Goal: Task Accomplishment & Management: Use online tool/utility

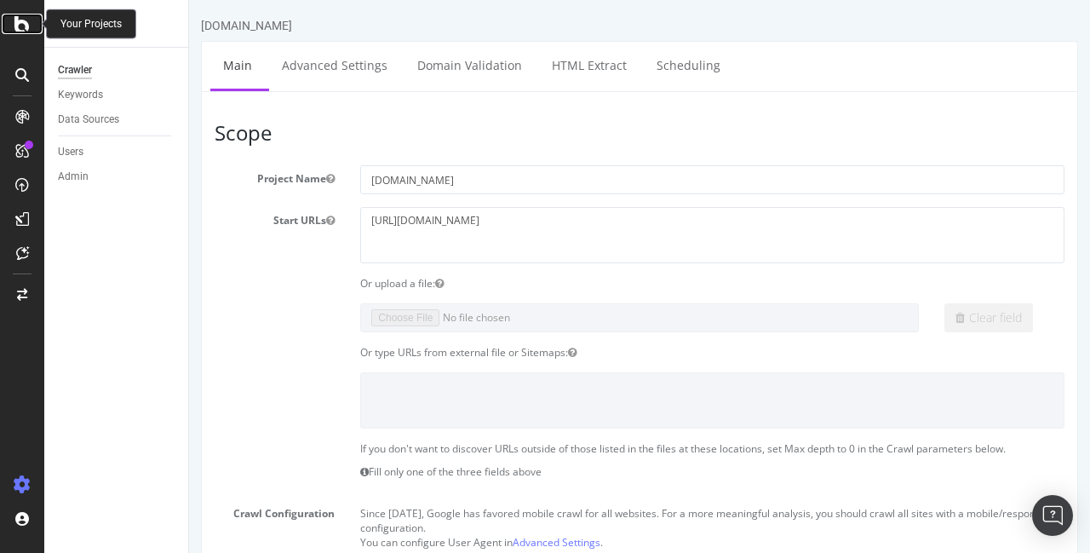
click at [23, 20] on icon at bounding box center [21, 24] width 15 height 20
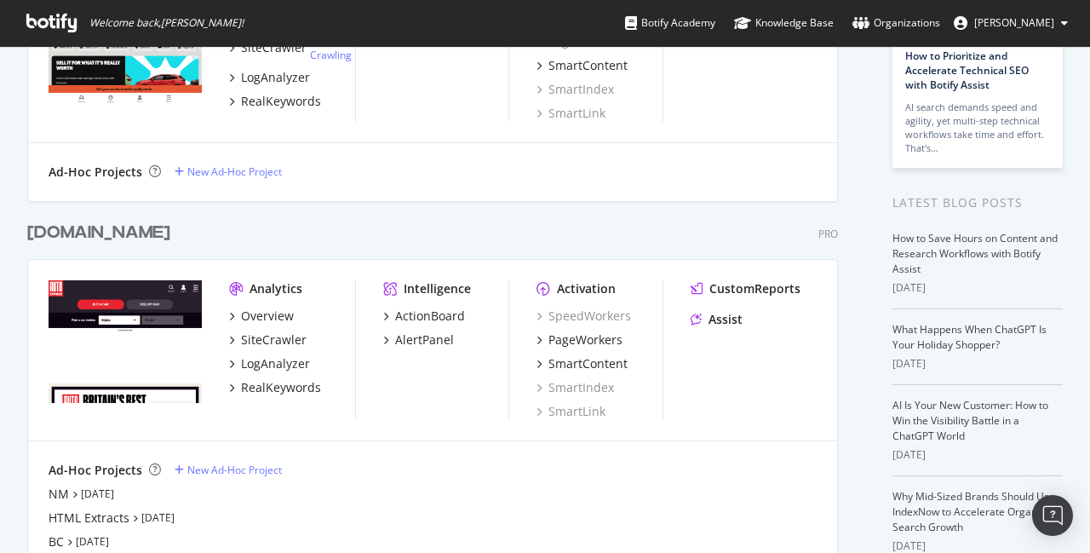
scroll to position [332, 0]
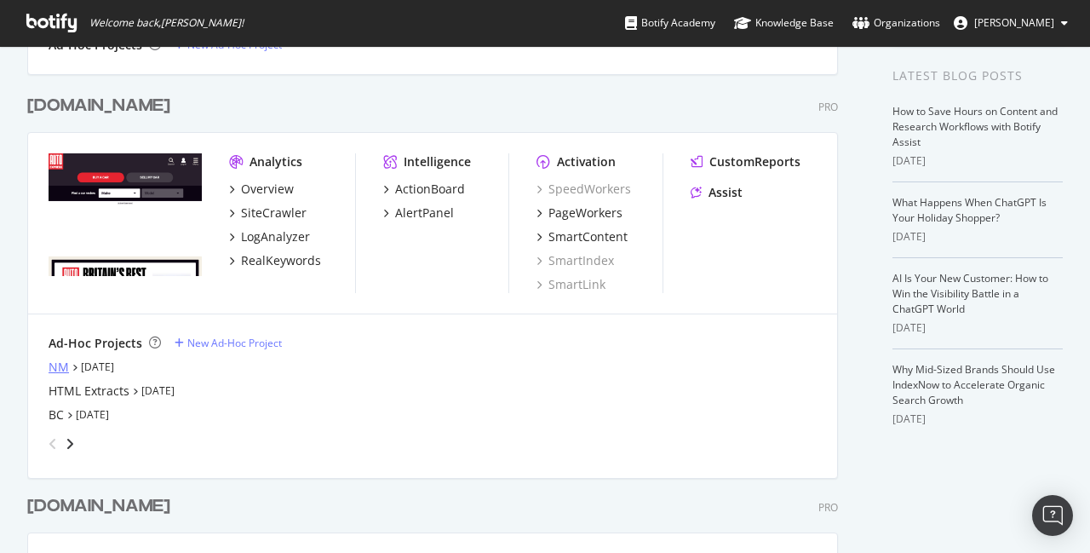
click at [60, 365] on div "NM" at bounding box center [59, 366] width 20 height 17
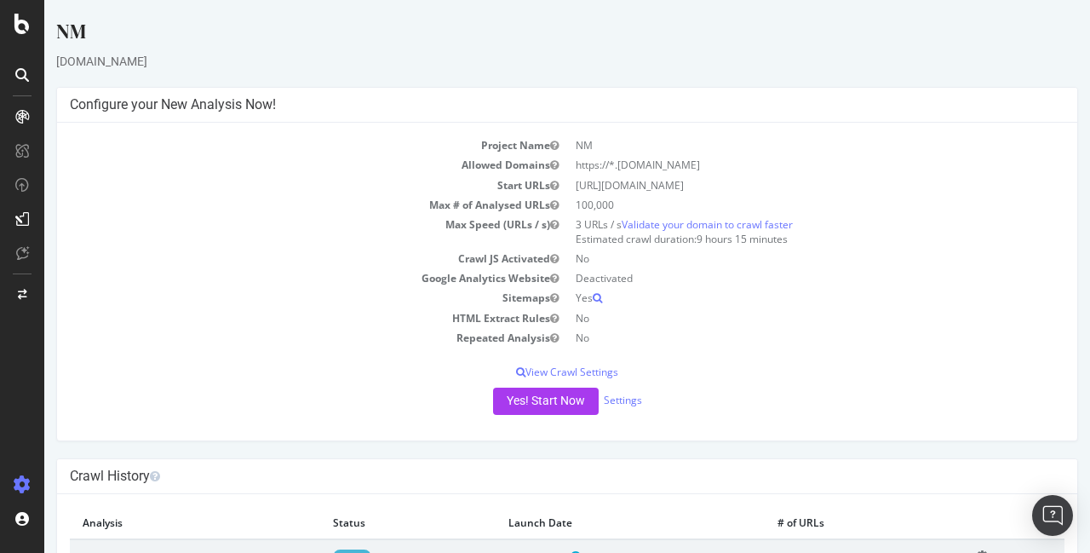
scroll to position [68, 0]
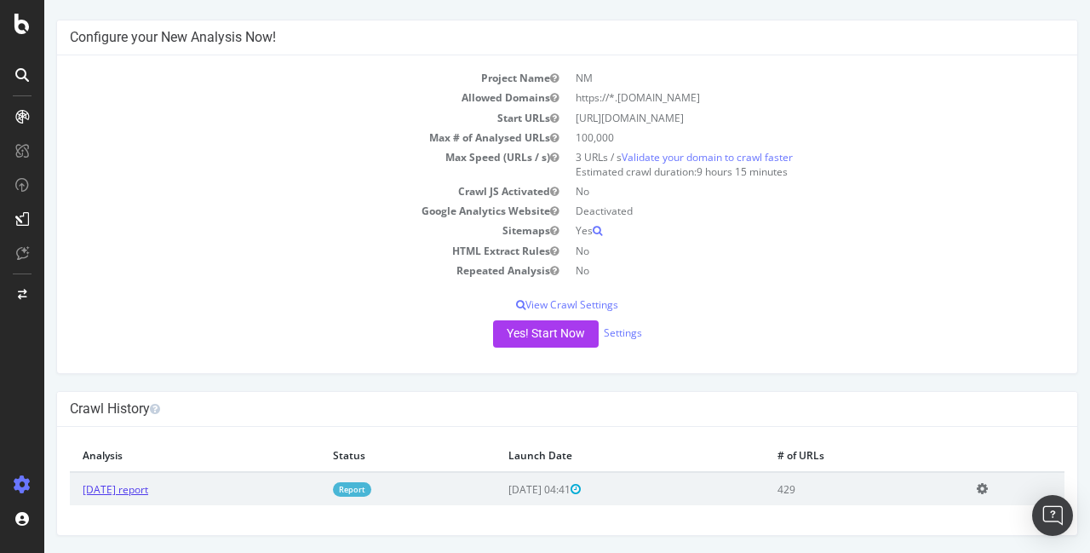
click at [148, 488] on link "2025 Sep. 5th report" at bounding box center [116, 489] width 66 height 14
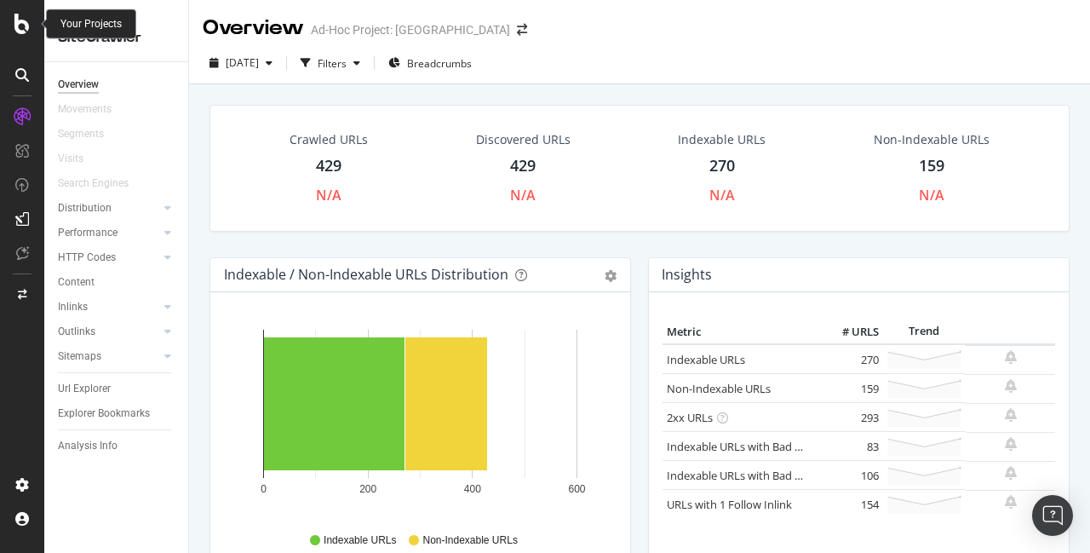
click at [14, 31] on icon at bounding box center [21, 24] width 15 height 20
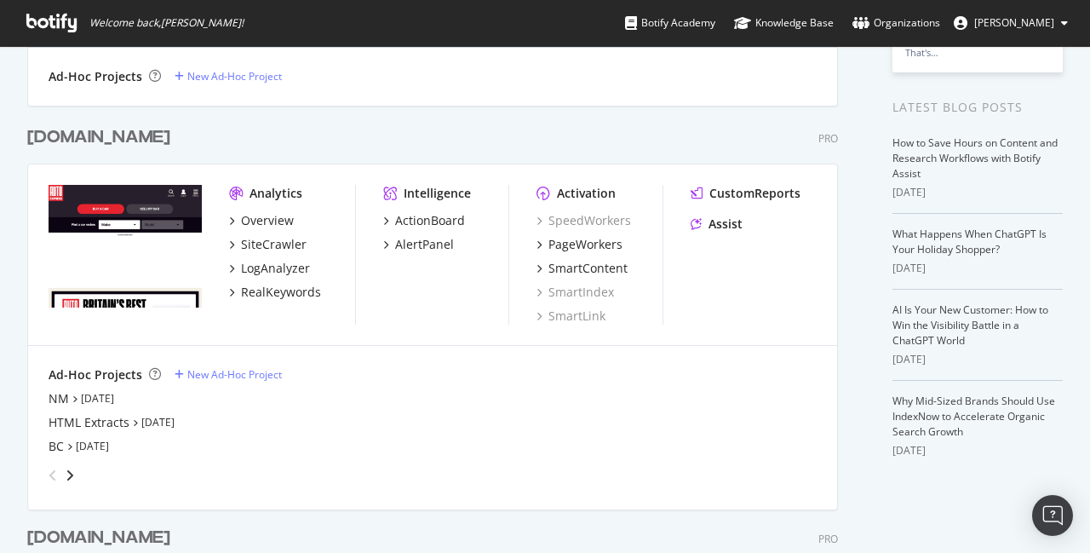
scroll to position [299, 0]
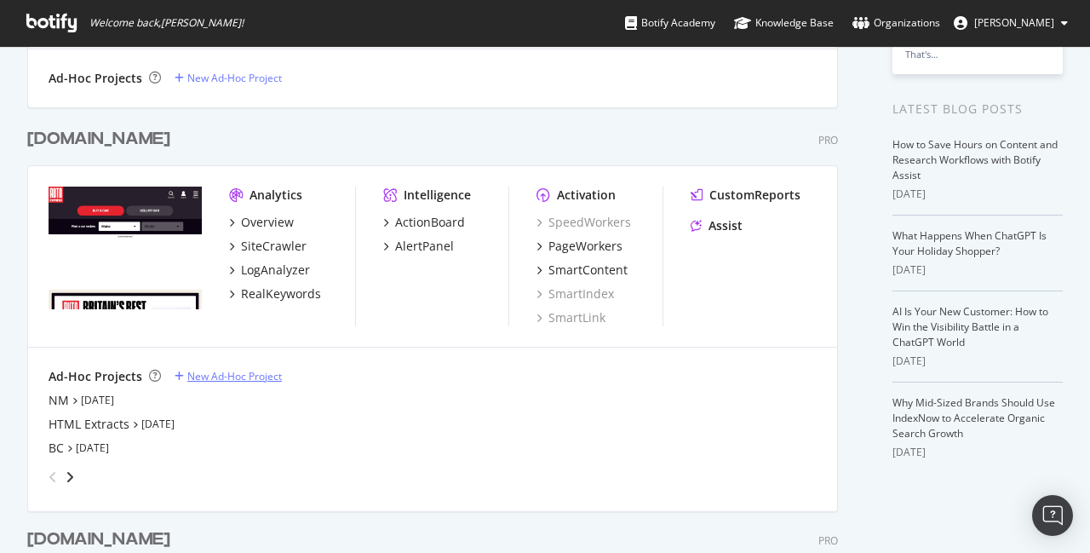
click at [212, 371] on div "New Ad-Hoc Project" at bounding box center [234, 376] width 95 height 14
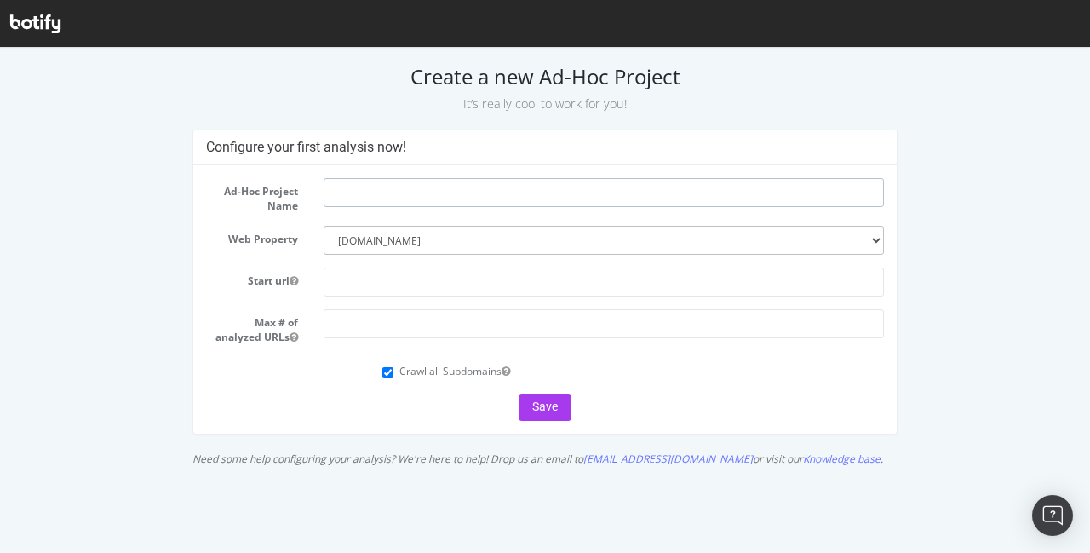
click at [383, 181] on input "text" at bounding box center [604, 192] width 560 height 29
type input "mz"
click at [419, 288] on input "text" at bounding box center [604, 281] width 560 height 29
paste input "https://monzo.com/"
type input "https://monzo.com/"
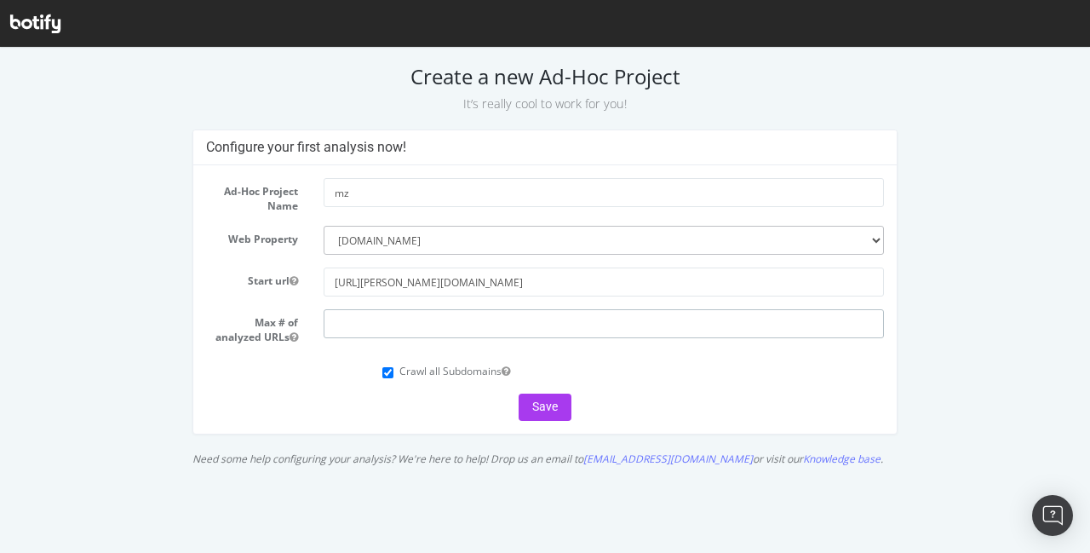
click at [432, 320] on input "number" at bounding box center [604, 323] width 560 height 29
click at [349, 324] on input "100000" at bounding box center [604, 323] width 560 height 29
type input "100000"
click at [558, 412] on button "Save" at bounding box center [545, 406] width 53 height 27
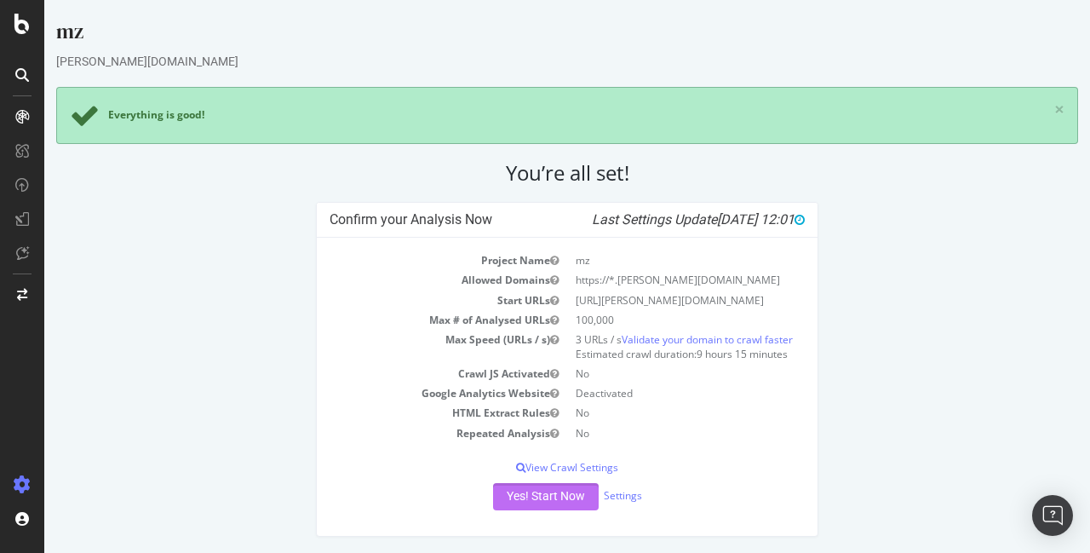
click at [548, 507] on button "Yes! Start Now" at bounding box center [546, 496] width 106 height 27
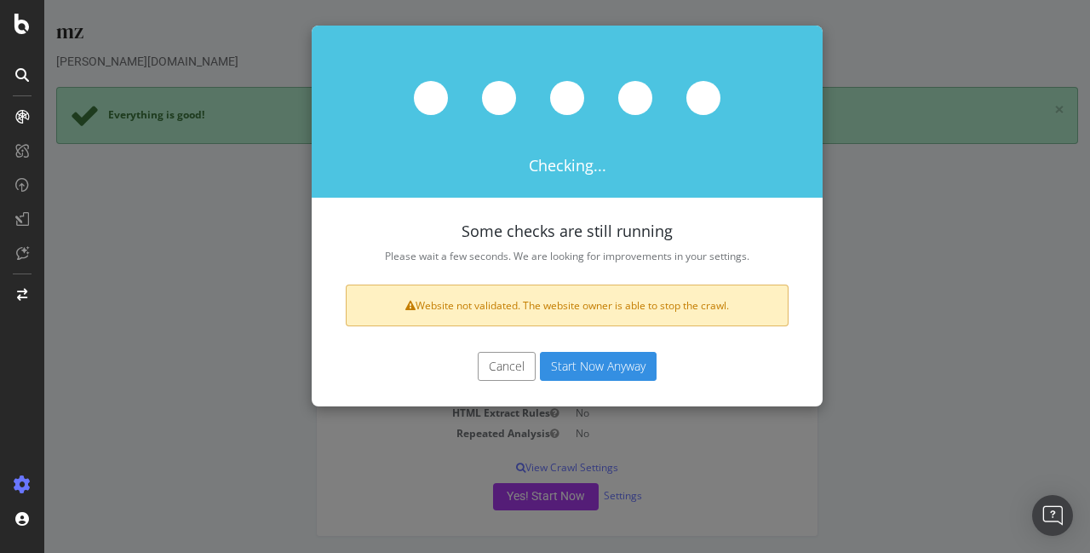
click at [590, 363] on button "Start Now Anyway" at bounding box center [598, 366] width 117 height 29
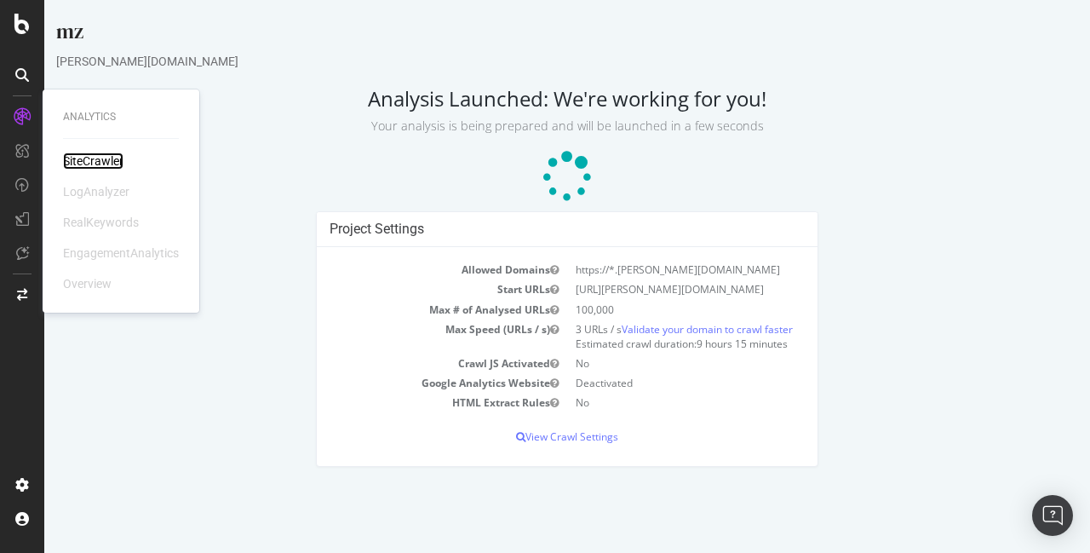
click at [73, 161] on div "SiteCrawler" at bounding box center [93, 160] width 60 height 17
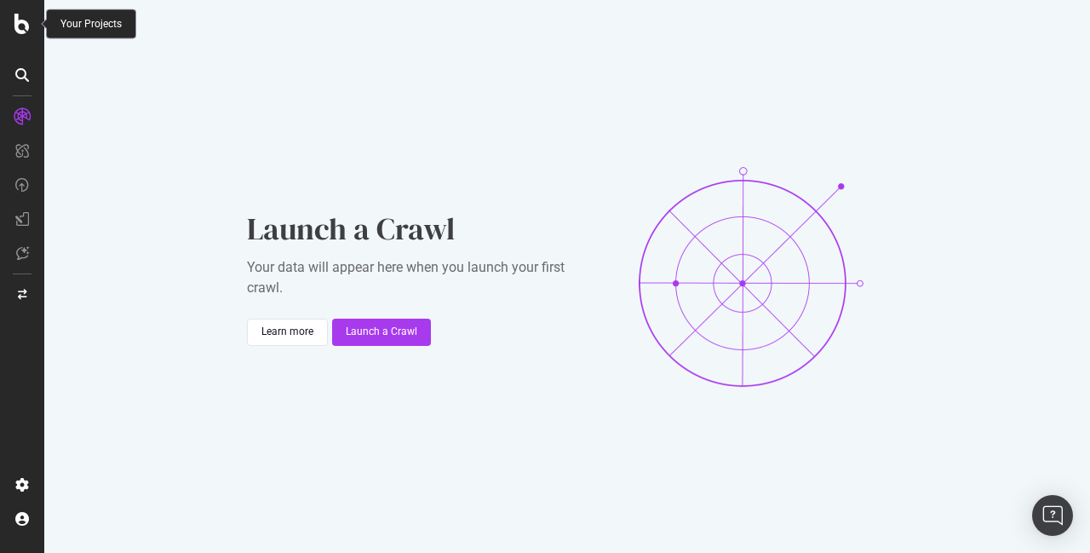
click at [26, 23] on icon at bounding box center [21, 24] width 15 height 20
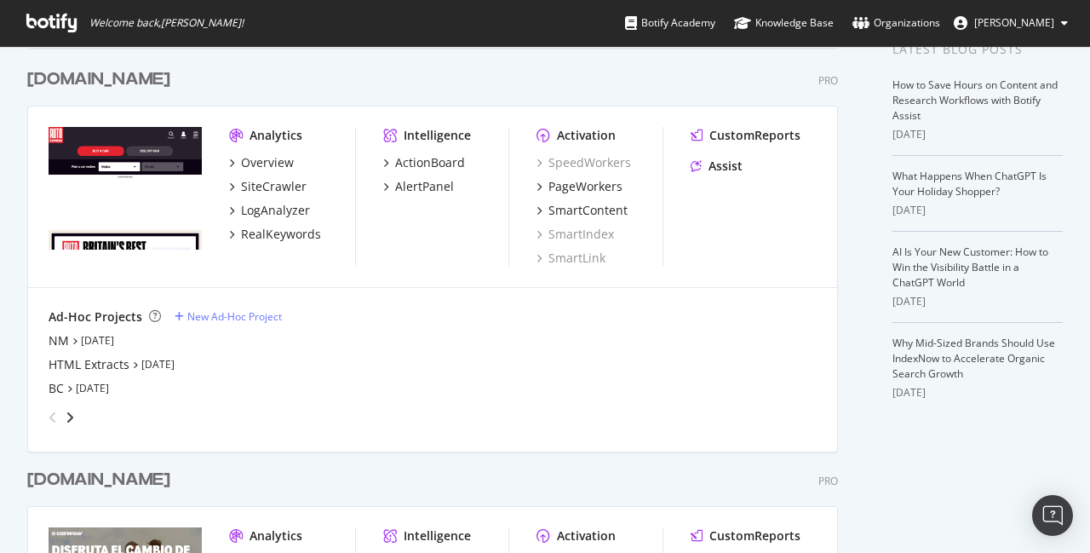
scroll to position [357, 0]
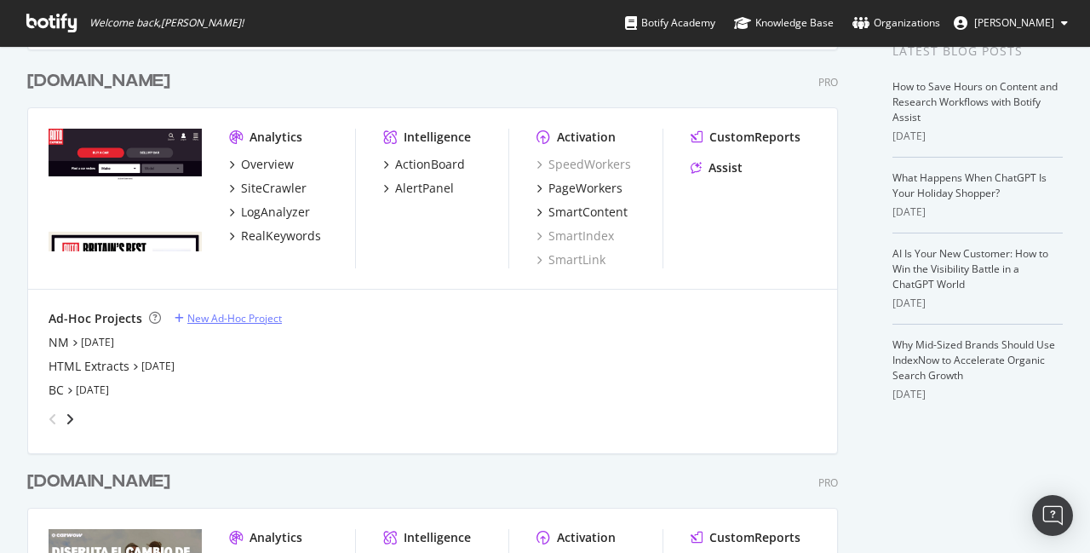
click at [251, 322] on div "New Ad-Hoc Project" at bounding box center [234, 318] width 95 height 14
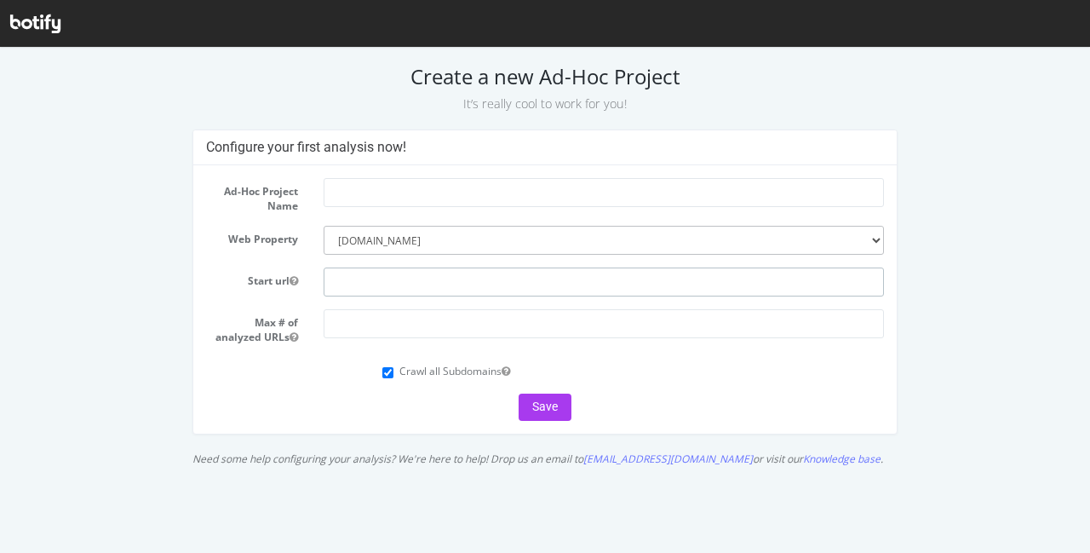
click at [358, 292] on input "text" at bounding box center [604, 281] width 560 height 29
type input "ch"
click at [358, 183] on input "text" at bounding box center [604, 192] width 560 height 29
type input "x"
type input "ch"
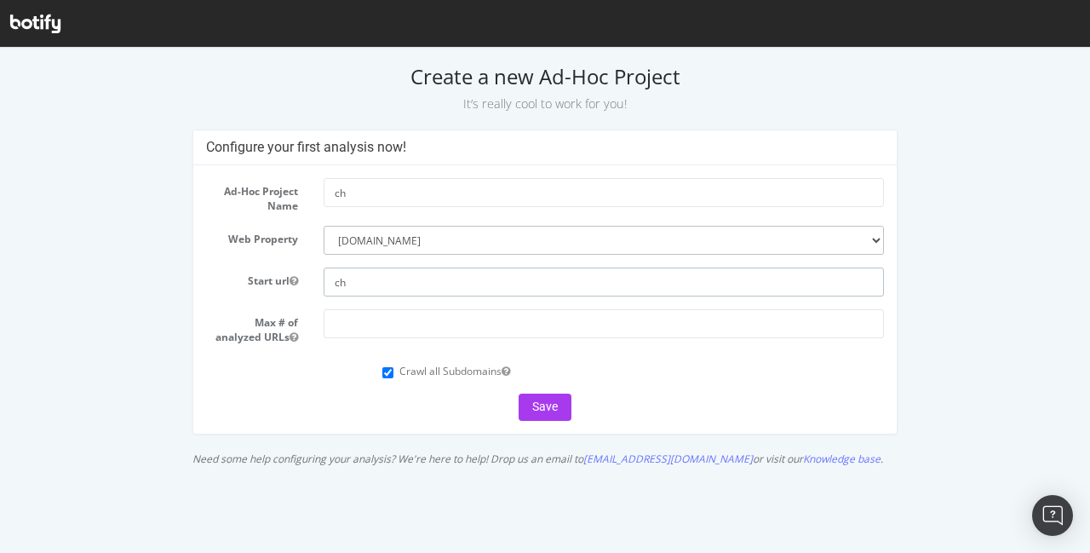
click at [365, 282] on input "ch" at bounding box center [604, 281] width 560 height 29
paste input "https://www.chase.co.uk/gb/en/"
type input "https://www.chase.co.uk/gb/en/"
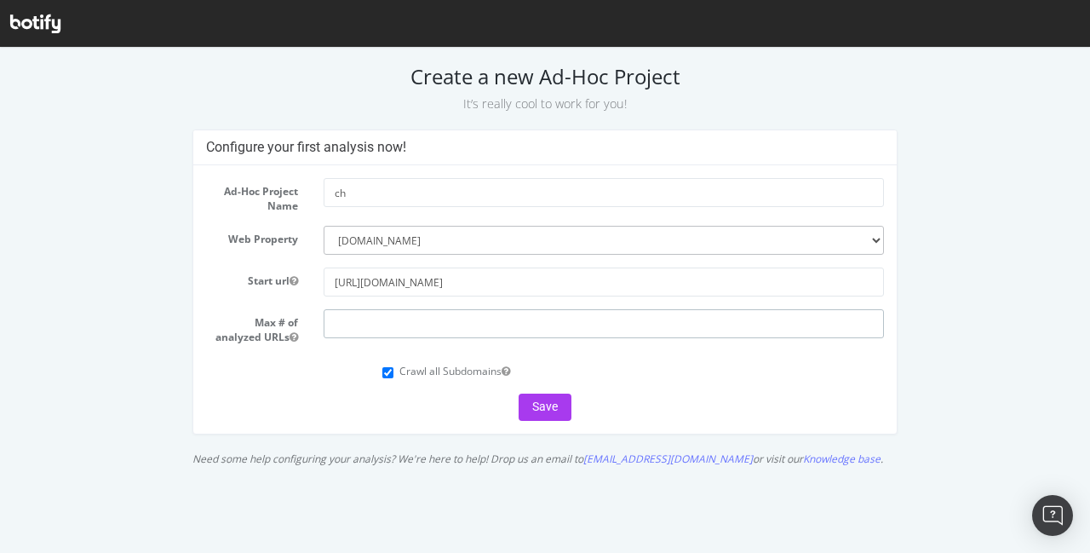
click at [359, 332] on input "number" at bounding box center [604, 323] width 560 height 29
type input "300000"
click at [571, 411] on button "Save" at bounding box center [545, 406] width 53 height 27
click at [553, 411] on div "Save" at bounding box center [545, 406] width 678 height 27
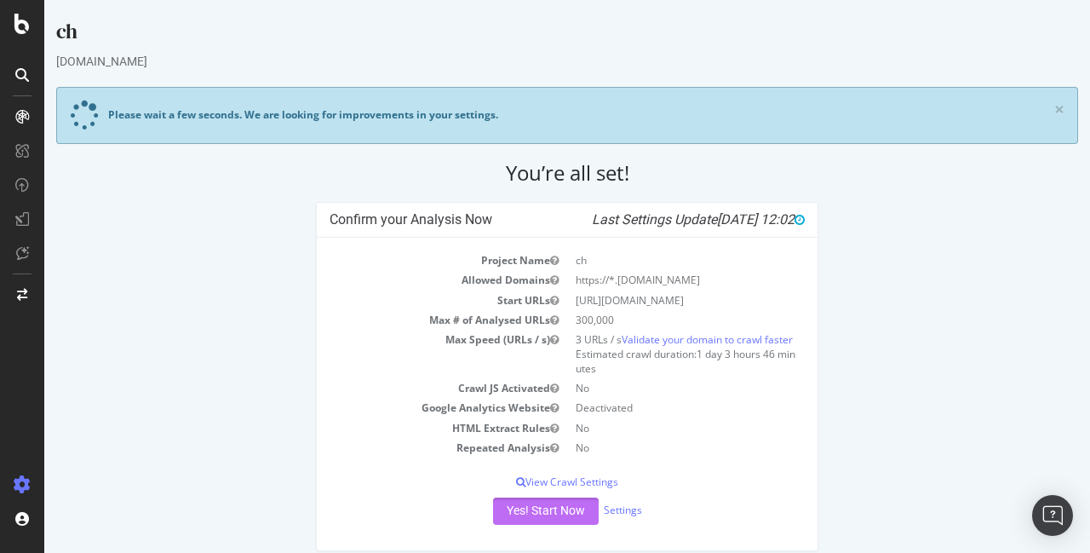
click at [529, 525] on button "Yes! Start Now" at bounding box center [546, 510] width 106 height 27
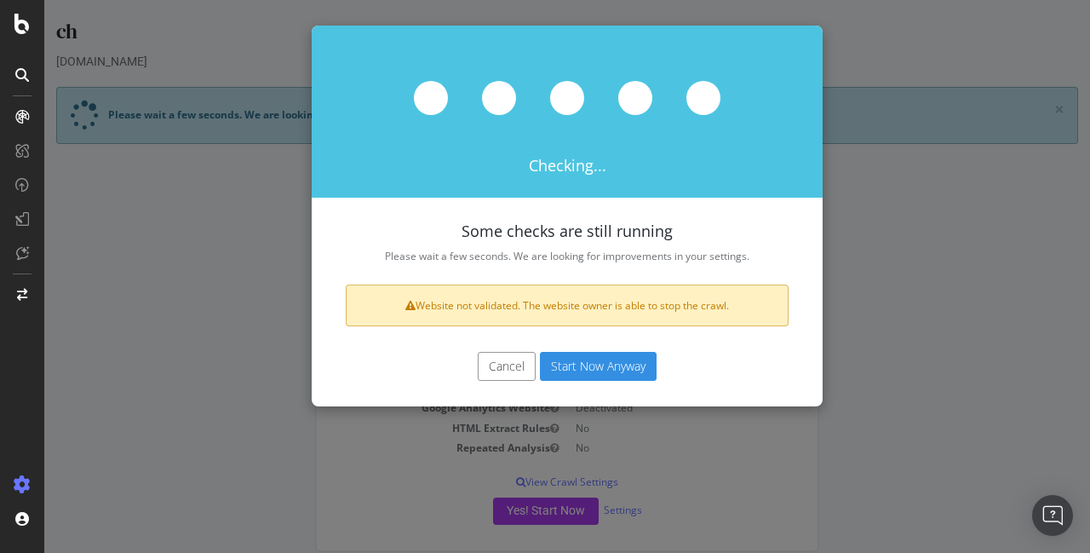
click at [488, 369] on button "Cancel" at bounding box center [507, 366] width 58 height 29
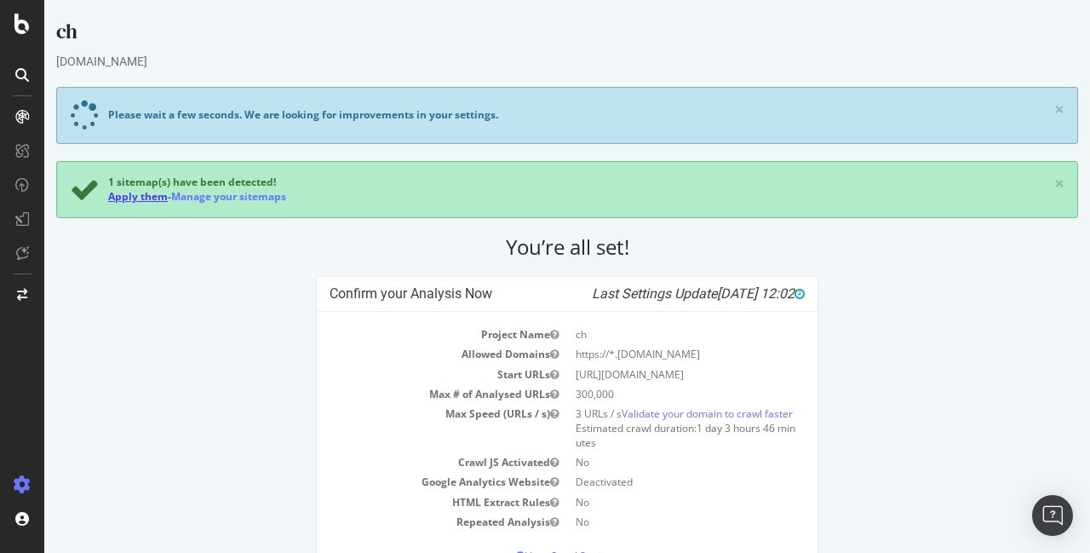
click at [138, 196] on link "Apply them" at bounding box center [138, 196] width 60 height 14
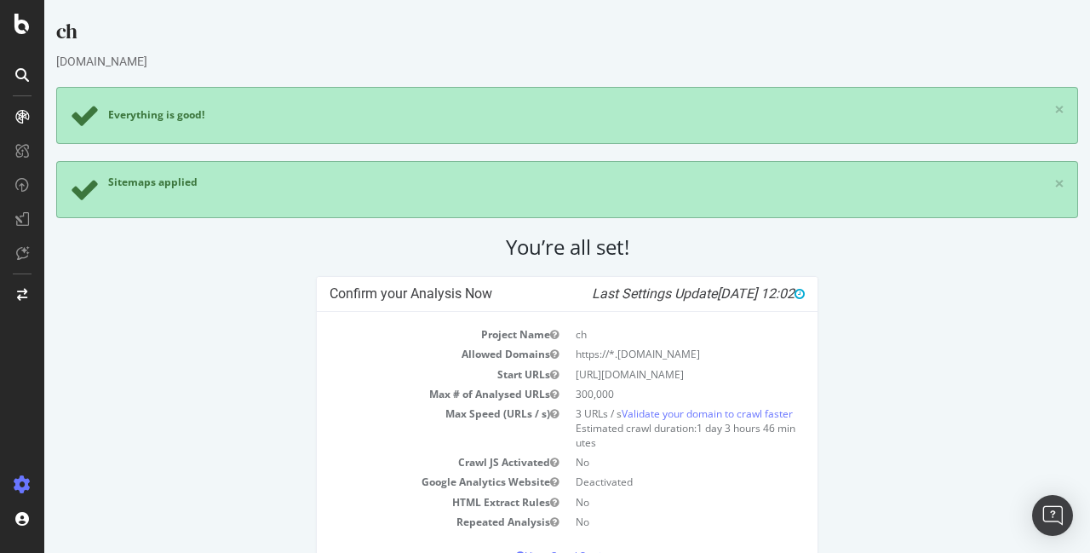
scroll to position [104, 0]
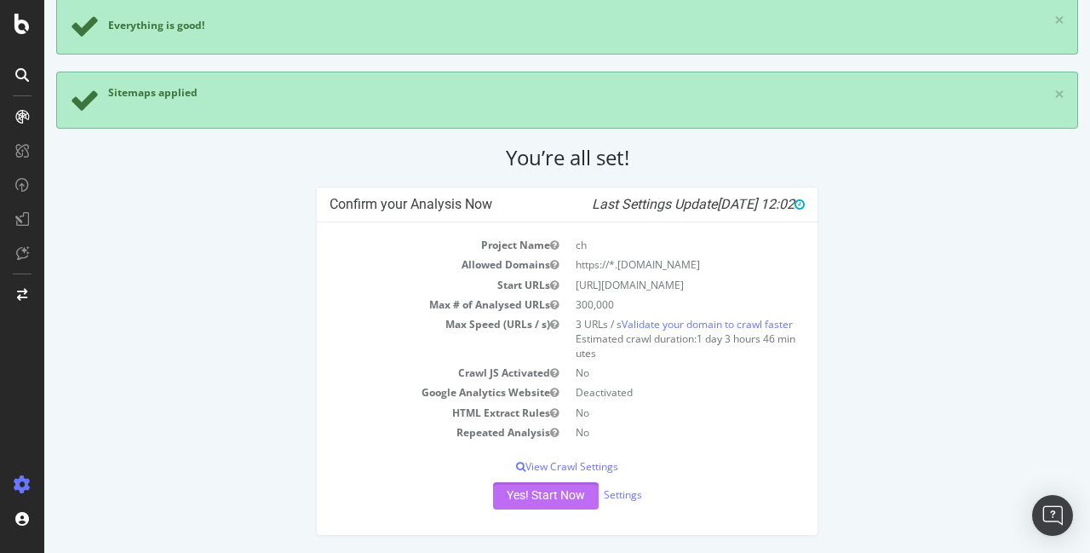
click at [554, 488] on button "Yes! Start Now" at bounding box center [546, 495] width 106 height 27
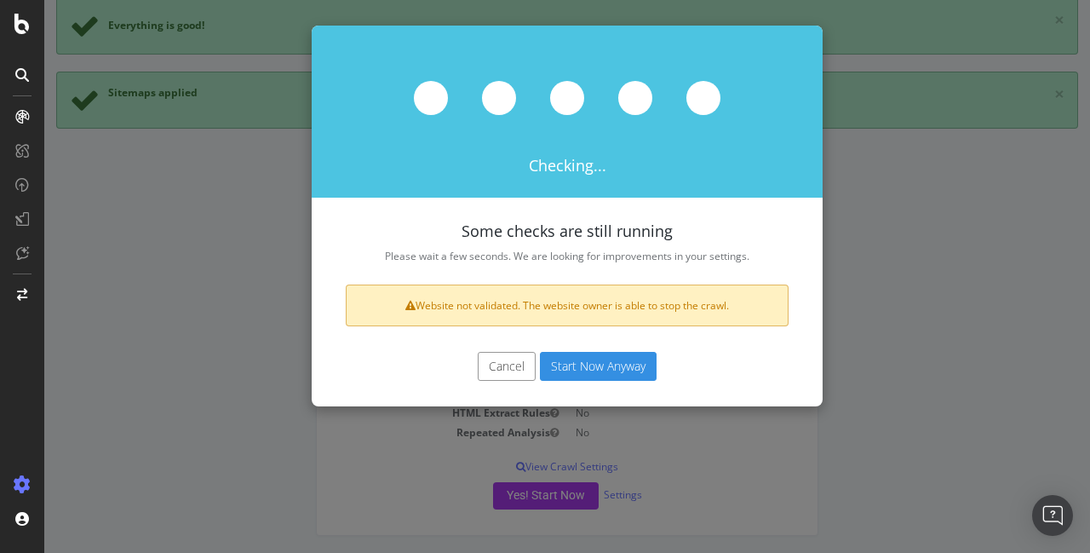
click at [586, 372] on button "Start Now Anyway" at bounding box center [598, 366] width 117 height 29
